Goal: Obtain resource: Download file/media

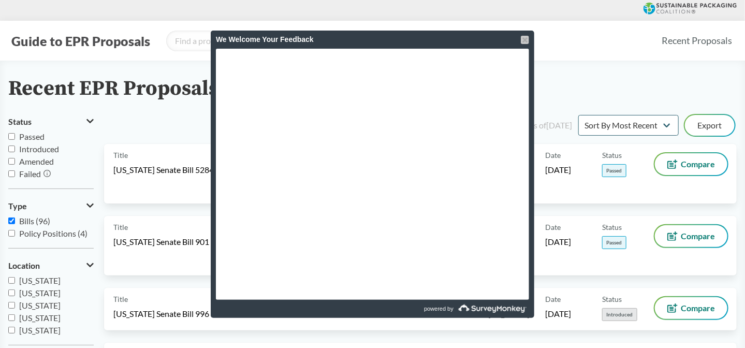
click at [524, 40] on div at bounding box center [525, 40] width 8 height 8
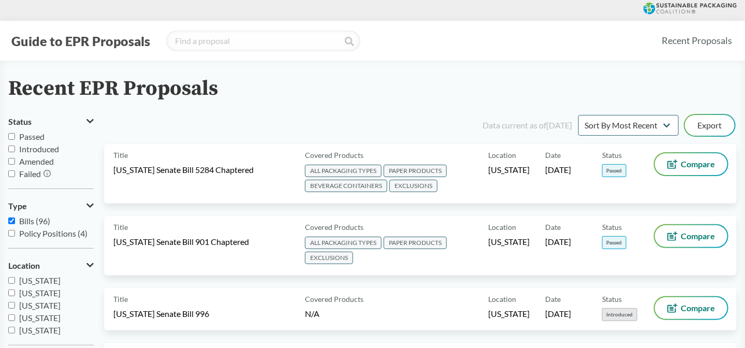
click at [38, 138] on span "Passed" at bounding box center [31, 136] width 25 height 10
click at [15, 138] on input "Passed" at bounding box center [11, 136] width 7 height 7
checkbox input "true"
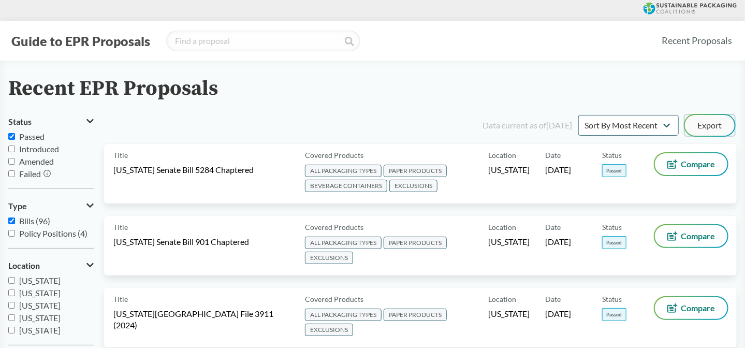
click at [702, 129] on button "Export" at bounding box center [710, 125] width 50 height 21
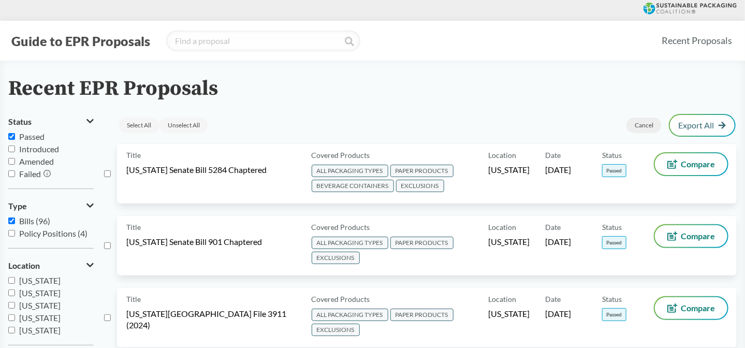
click at [638, 126] on div "Cancel" at bounding box center [643, 126] width 35 height 16
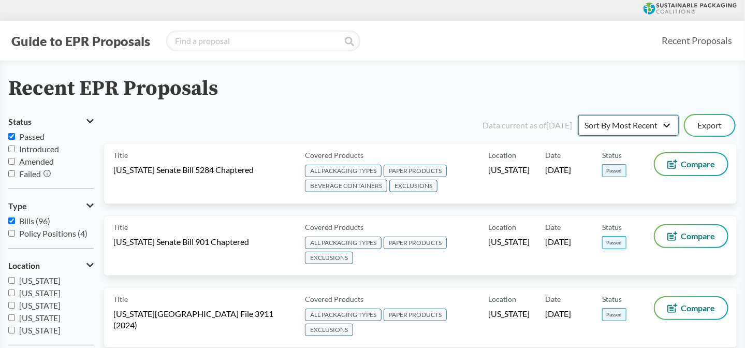
click at [676, 123] on select "Sort By Most Recent Sort By Status" at bounding box center [628, 125] width 100 height 21
drag, startPoint x: 652, startPoint y: 126, endPoint x: 649, endPoint y: 134, distance: 8.8
click at [652, 126] on select "Sort By Most Recent Sort By Status" at bounding box center [628, 125] width 100 height 21
select select "Sort By Status"
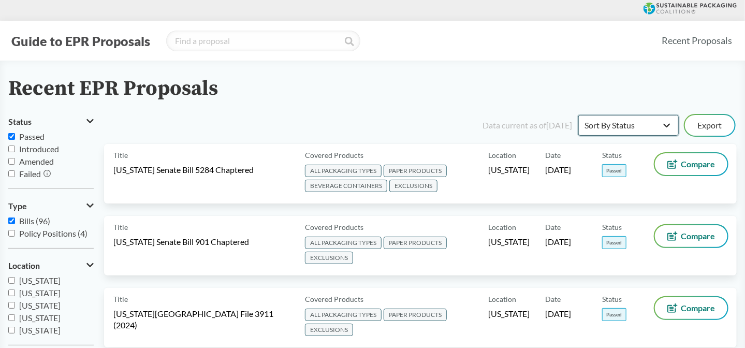
click at [578, 115] on select "Sort By Most Recent Sort By Status" at bounding box center [628, 125] width 100 height 21
